Goal: Task Accomplishment & Management: Complete application form

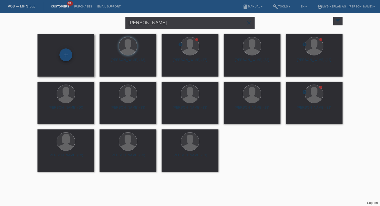
click at [67, 53] on div "+" at bounding box center [65, 55] width 13 height 13
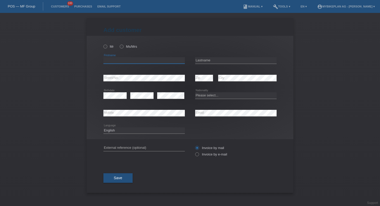
click at [147, 61] on input "text" at bounding box center [143, 60] width 81 height 6
paste input "[PERSON_NAME]"
type input "[PERSON_NAME]"
click at [241, 59] on input "text" at bounding box center [235, 60] width 81 height 6
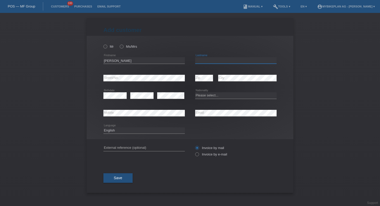
click at [241, 59] on input "text" at bounding box center [235, 60] width 81 height 6
paste input "Huor"
type input "Huor"
click at [135, 82] on icon at bounding box center [143, 81] width 81 height 0
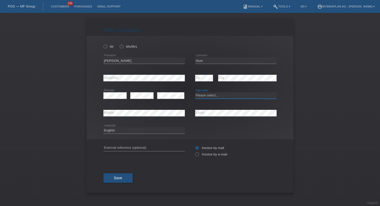
click at [216, 96] on select "Please select... Switzerland Austria Germany Liechtenstein ------------ Afghani…" at bounding box center [235, 95] width 81 height 6
select select "CH"
click at [142, 151] on input "text" at bounding box center [143, 148] width 81 height 6
paste input "42813919092"
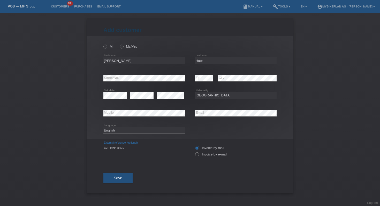
type input "42813919092"
click at [138, 130] on select "Deutsch Français Italiano English" at bounding box center [143, 131] width 81 height 6
select select "fr"
click at [200, 155] on label "Invoice by e-mail" at bounding box center [211, 155] width 32 height 4
click at [198, 155] on input "Invoice by e-mail" at bounding box center [196, 156] width 3 height 6
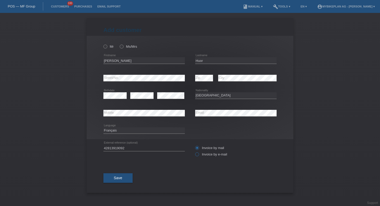
radio input "true"
click at [107, 47] on label "Mr" at bounding box center [108, 47] width 10 height 4
click at [107, 47] on input "Mr" at bounding box center [104, 46] width 3 height 3
radio input "true"
click at [123, 176] on button "Save" at bounding box center [117, 179] width 29 height 10
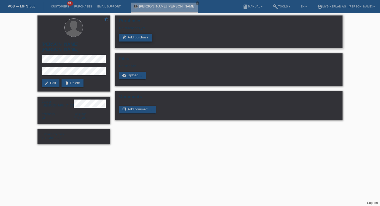
click at [134, 42] on link "add_shopping_cart Add purchase" at bounding box center [135, 38] width 33 height 8
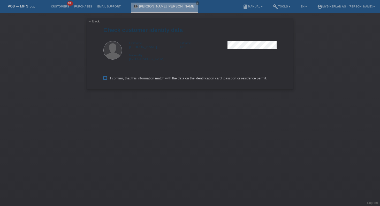
click at [128, 80] on label "I confirm, that this information match with the data on the identification card…" at bounding box center [184, 78] width 163 height 4
click at [107, 80] on input "I confirm, that this information match with the data on the identification card…" at bounding box center [104, 77] width 3 height 3
checkbox input "true"
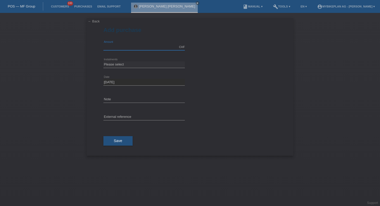
click at [127, 46] on input "text" at bounding box center [143, 47] width 81 height 6
type input "10000.00"
click at [133, 67] on select "Please select 6 instalments 12 instalments 18 instalments 24 instalments 36 ins…" at bounding box center [143, 64] width 81 height 6
select select "488"
click at [117, 142] on span "Save" at bounding box center [118, 141] width 9 height 4
